Goal: Check status: Check status

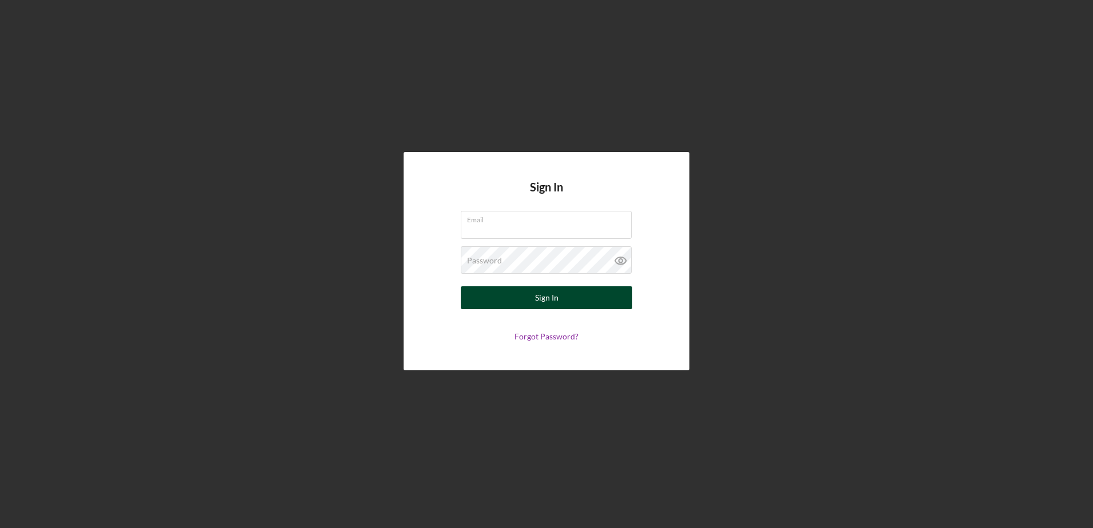
type input "[EMAIL_ADDRESS][DOMAIN_NAME]"
click at [553, 294] on div "Sign In" at bounding box center [546, 297] width 23 height 23
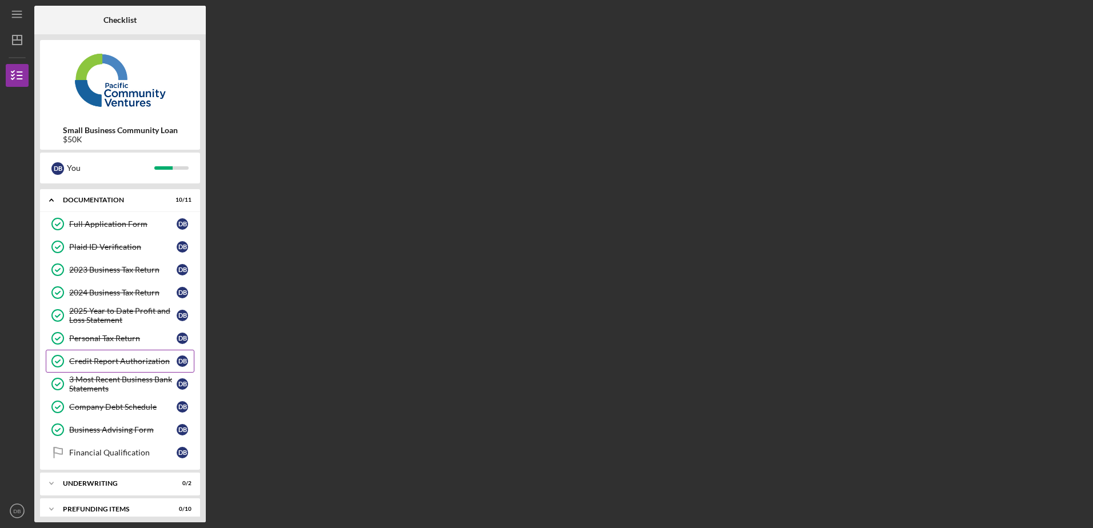
scroll to position [33, 0]
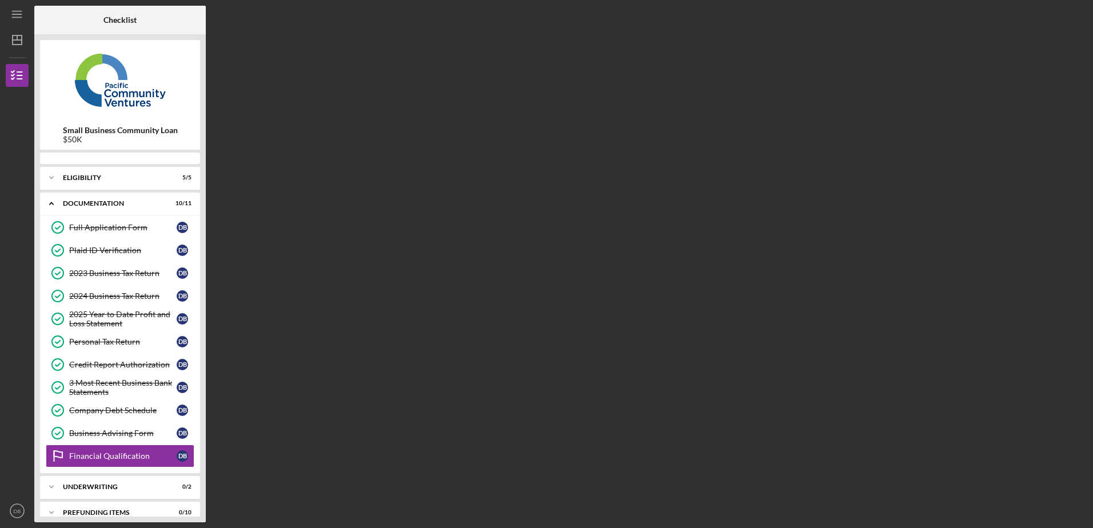
scroll to position [14, 0]
